Goal: Information Seeking & Learning: Learn about a topic

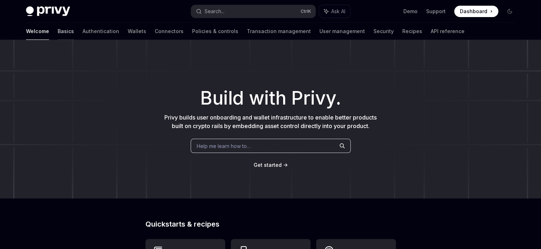
click at [58, 32] on link "Basics" at bounding box center [66, 31] width 16 height 17
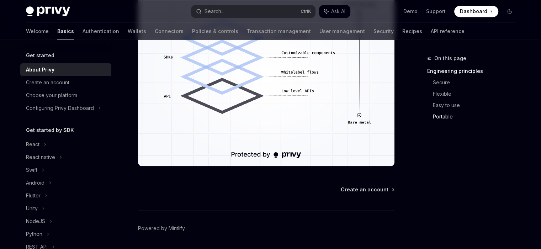
scroll to position [681, 0]
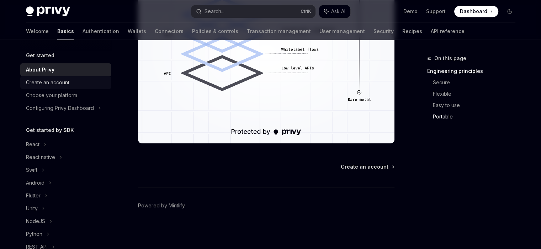
click at [92, 84] on div "Create an account" at bounding box center [66, 82] width 81 height 9
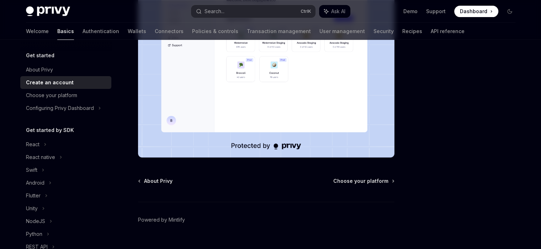
scroll to position [198, 0]
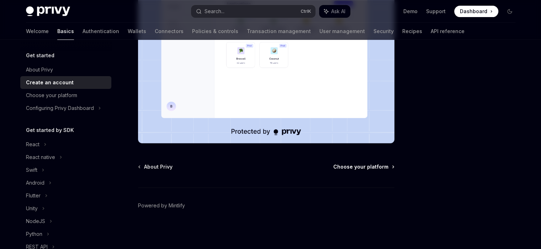
click at [340, 165] on span "Choose your platform" at bounding box center [360, 166] width 55 height 7
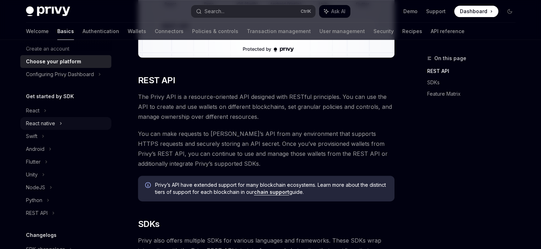
scroll to position [36, 0]
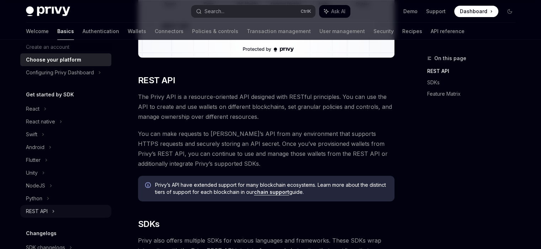
click at [47, 212] on div "REST API" at bounding box center [37, 211] width 22 height 9
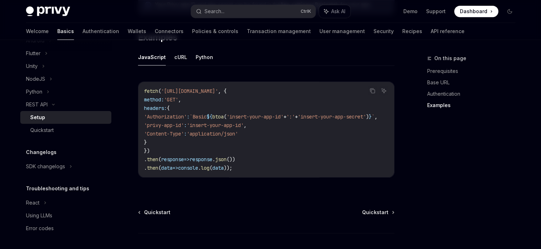
scroll to position [391, 0]
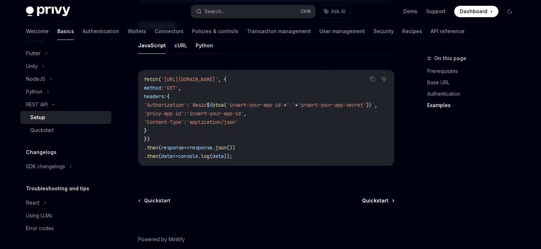
click at [372, 203] on span "Quickstart" at bounding box center [375, 200] width 26 height 7
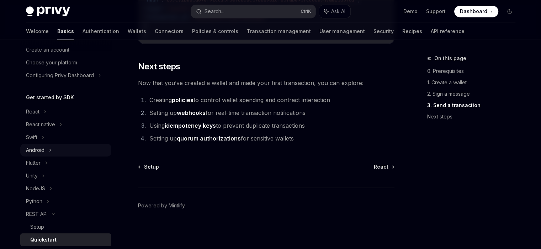
scroll to position [36, 0]
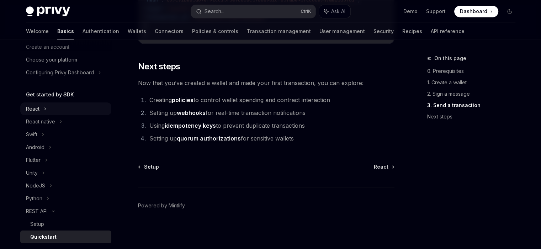
click at [42, 110] on div "React" at bounding box center [65, 108] width 91 height 13
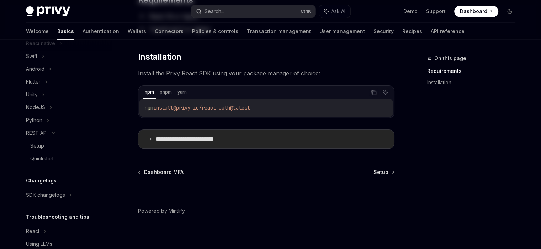
scroll to position [100, 0]
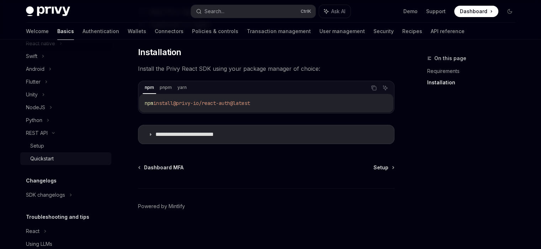
click at [59, 158] on div "Quickstart" at bounding box center [68, 158] width 77 height 9
click at [59, 145] on div "Setup" at bounding box center [68, 146] width 77 height 9
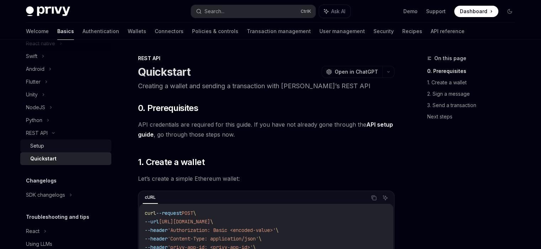
click at [59, 145] on div "Setup" at bounding box center [68, 146] width 77 height 9
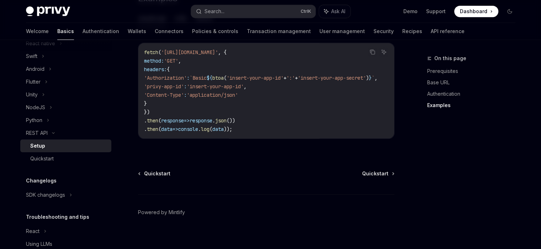
scroll to position [427, 0]
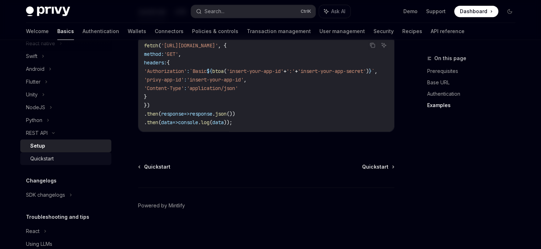
click at [44, 160] on div "Quickstart" at bounding box center [41, 158] width 23 height 9
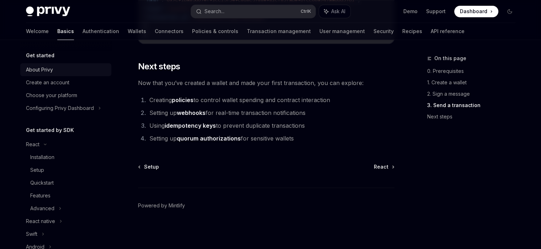
click at [61, 65] on div "About Privy" at bounding box center [66, 69] width 81 height 9
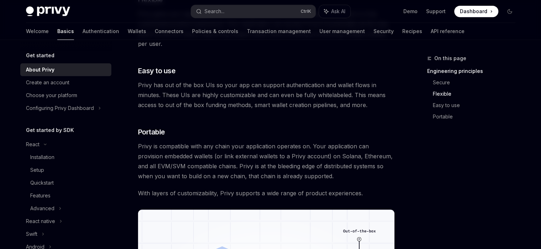
scroll to position [681, 0]
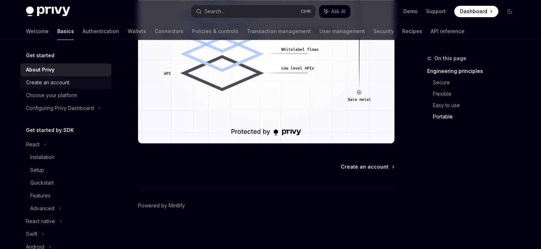
click at [84, 84] on div "Create an account" at bounding box center [66, 82] width 81 height 9
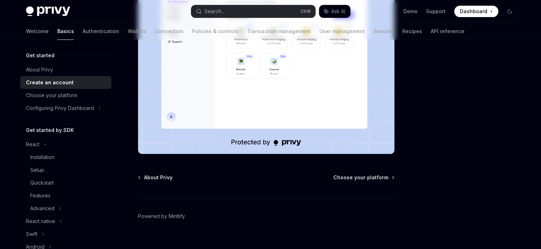
scroll to position [198, 0]
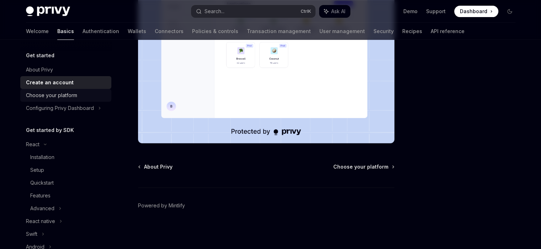
click at [62, 98] on div "Choose your platform" at bounding box center [51, 95] width 51 height 9
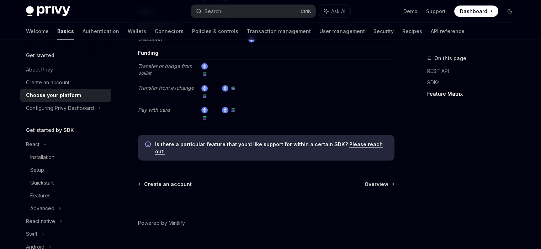
scroll to position [1378, 0]
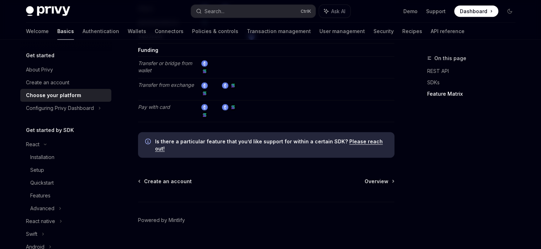
click at [375, 178] on span "Overview" at bounding box center [376, 181] width 24 height 7
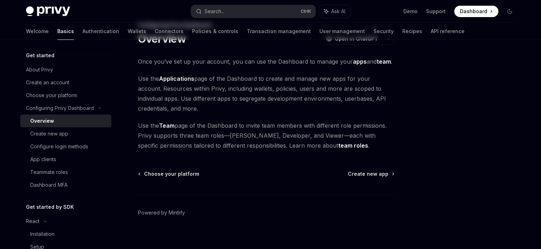
scroll to position [40, 0]
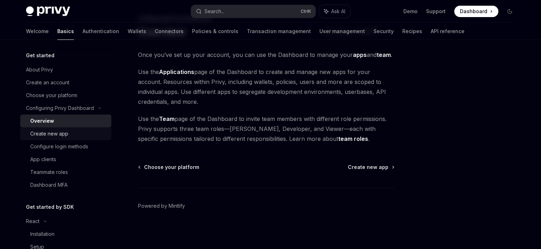
click at [61, 132] on div "Create new app" at bounding box center [49, 133] width 38 height 9
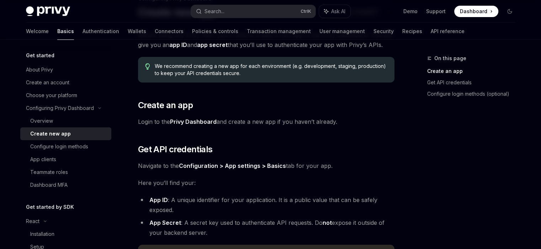
scroll to position [250, 0]
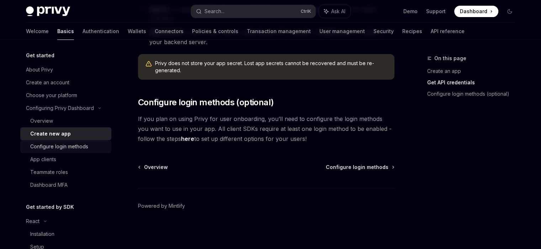
click at [45, 140] on link "Configure login methods" at bounding box center [65, 146] width 91 height 13
type textarea "*"
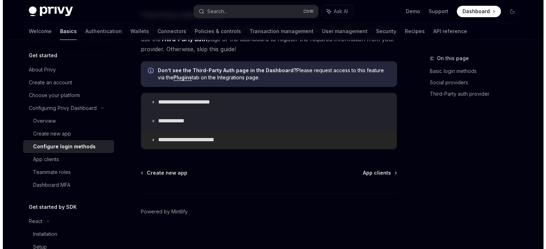
scroll to position [430, 0]
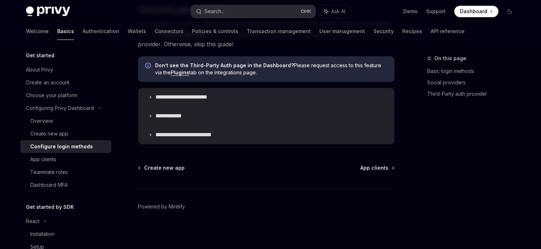
click at [270, 10] on button "Search... Ctrl K" at bounding box center [253, 11] width 124 height 13
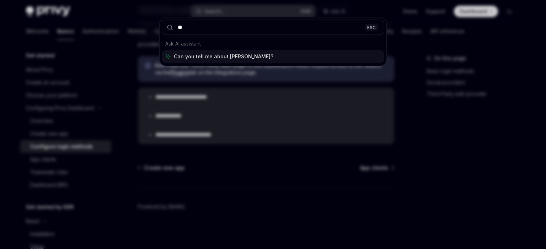
type input "***"
type textarea "*"
type input "*"
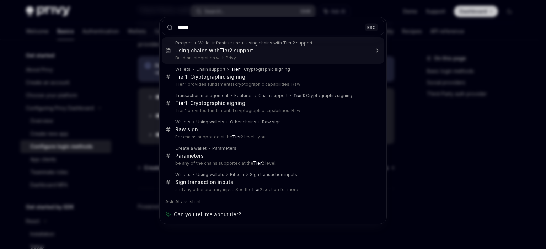
type input "******"
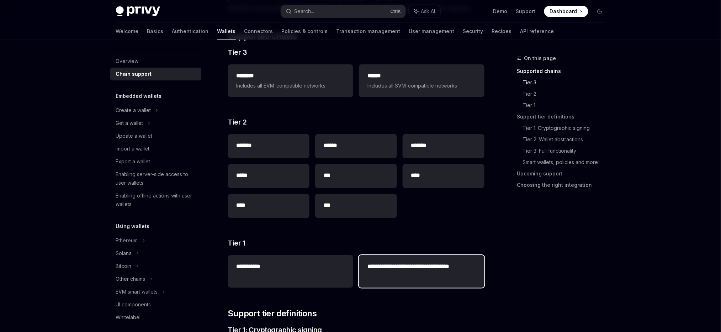
click at [410, 249] on h2 "**********" at bounding box center [421, 270] width 108 height 17
click at [406, 249] on h2 "**********" at bounding box center [421, 270] width 108 height 17
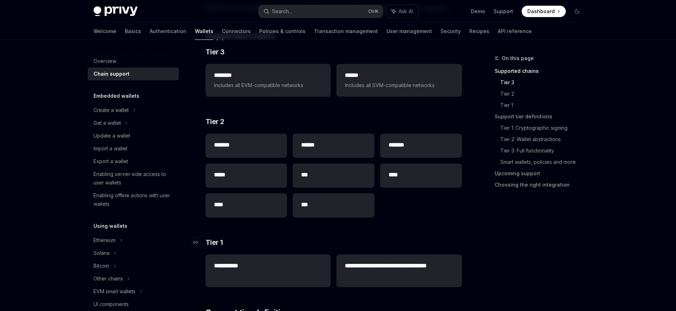
type textarea "*"
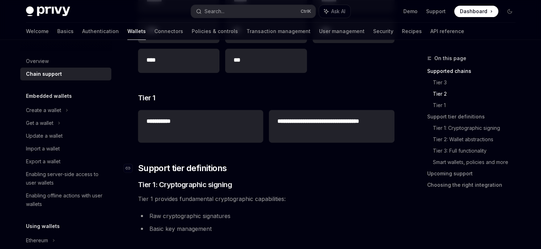
scroll to position [249, 0]
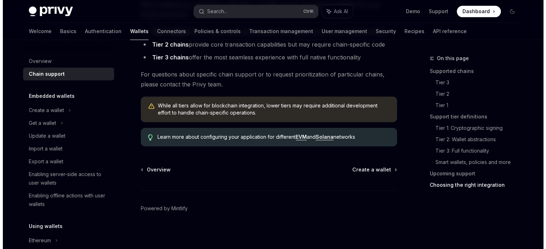
scroll to position [952, 0]
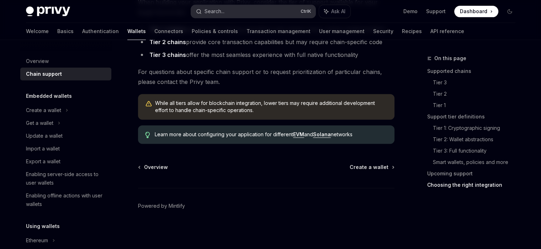
click at [243, 14] on button "Search... Ctrl K" at bounding box center [253, 11] width 124 height 13
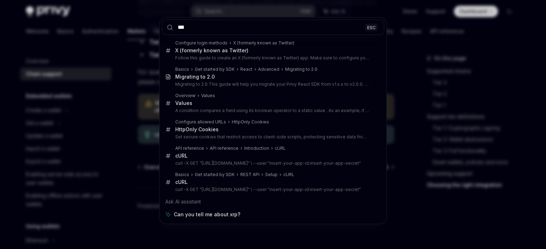
type input "***"
